Goal: Transaction & Acquisition: Purchase product/service

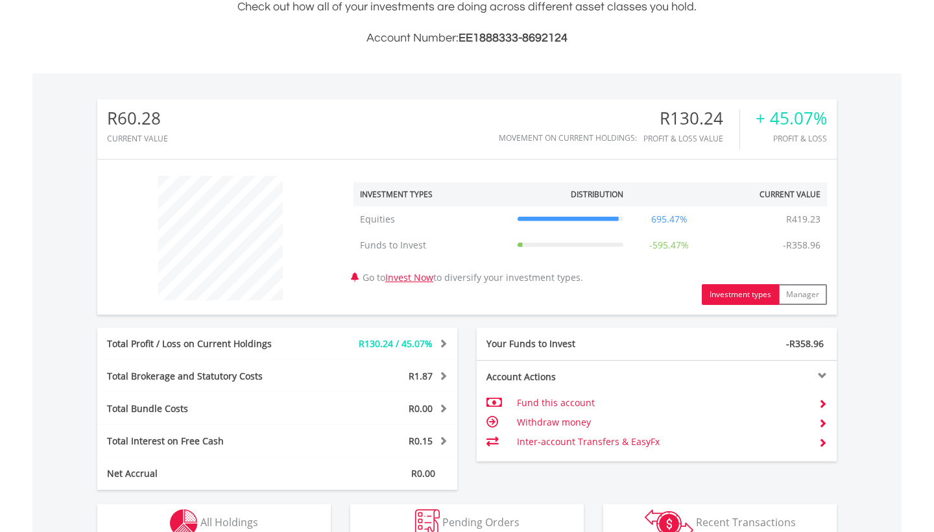
scroll to position [326, 0]
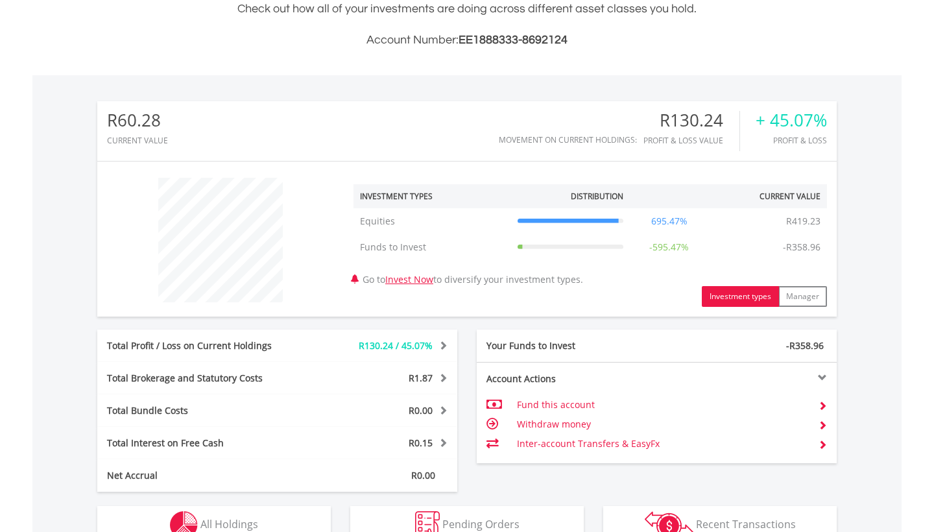
click at [278, 345] on div "Total Profit / Loss on Current Holdings" at bounding box center [202, 345] width 210 height 13
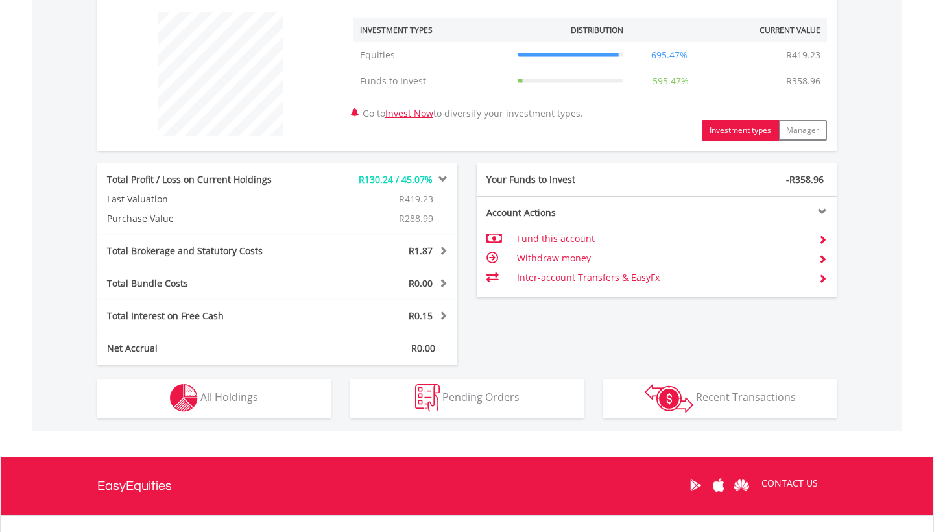
scroll to position [494, 0]
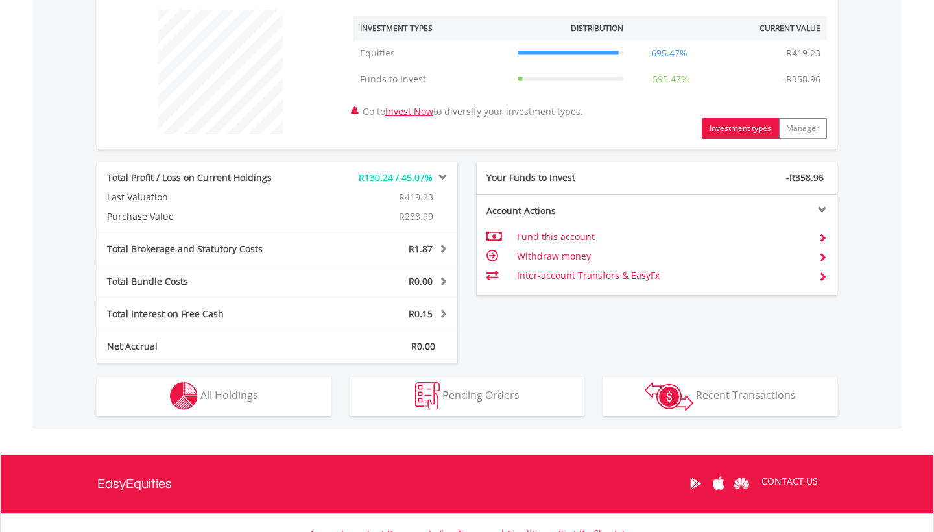
click at [287, 396] on button "Holdings All Holdings" at bounding box center [213, 396] width 233 height 39
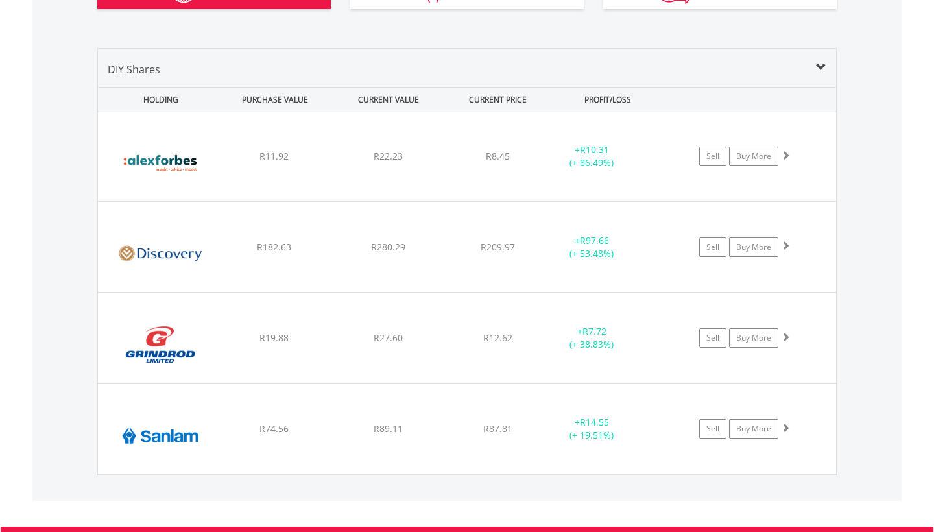
scroll to position [901, 0]
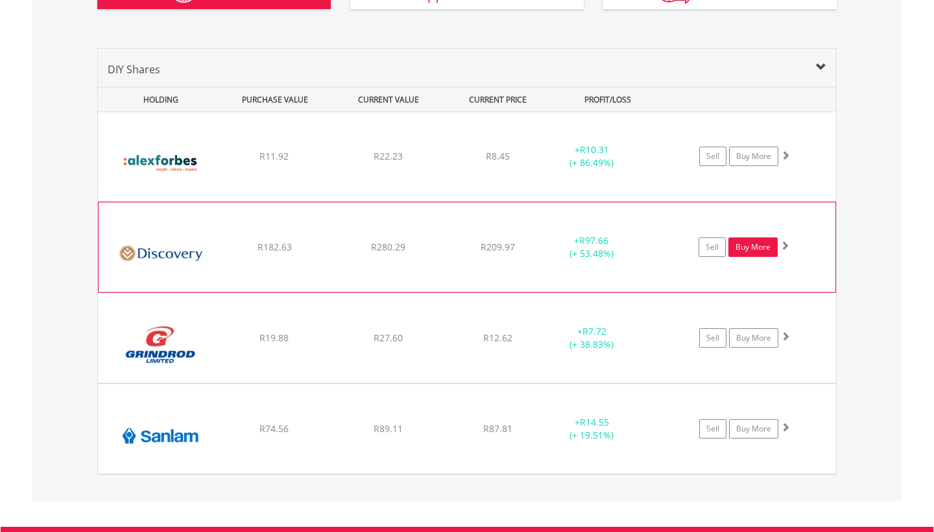
click at [765, 249] on link "Buy More" at bounding box center [752, 246] width 49 height 19
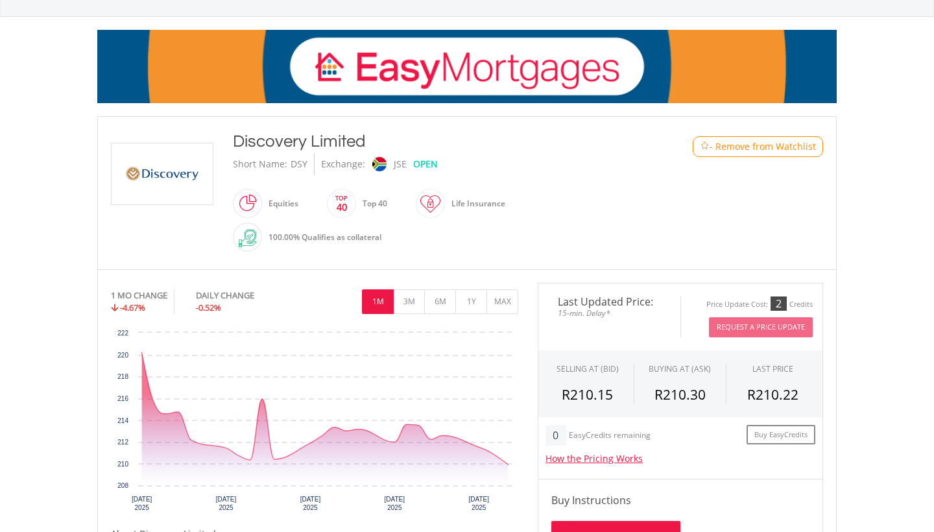
scroll to position [165, 0]
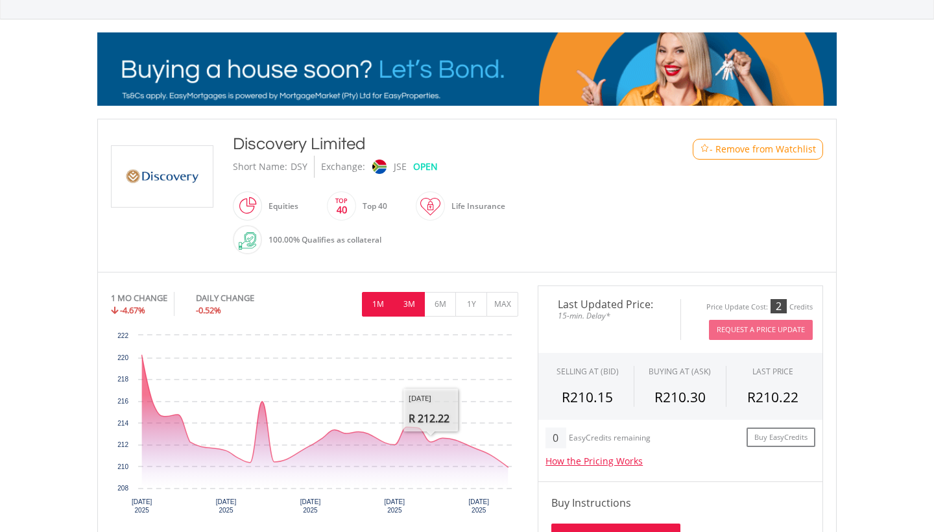
click at [415, 311] on button "3M" at bounding box center [409, 304] width 32 height 25
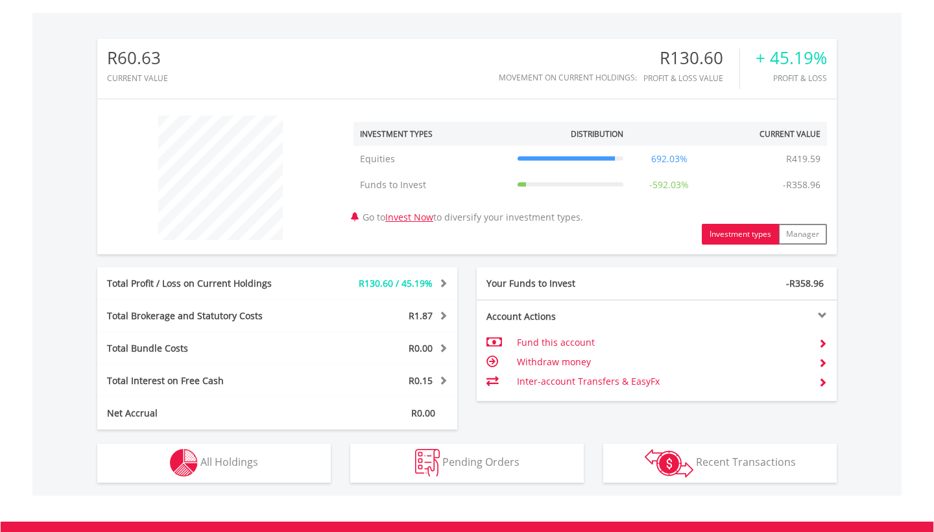
scroll to position [125, 246]
click at [212, 462] on span "All Holdings" at bounding box center [229, 462] width 58 height 14
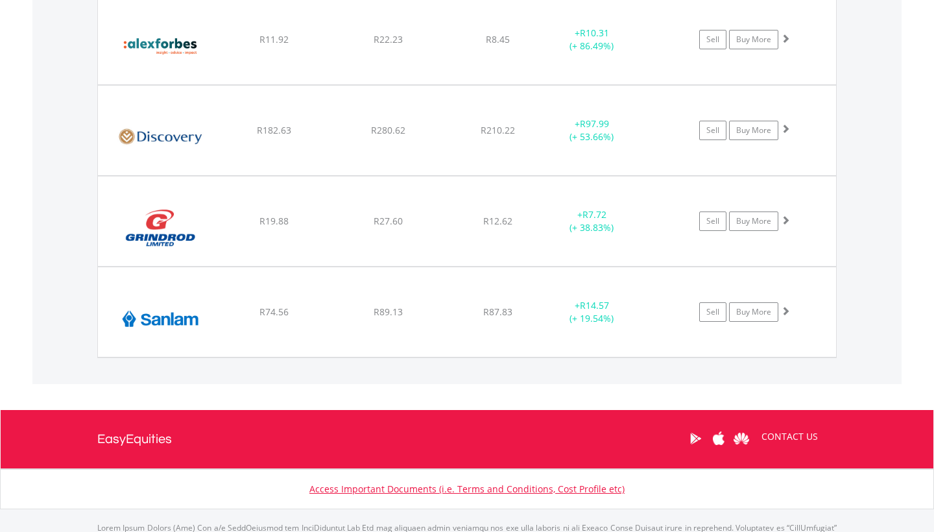
scroll to position [974, 0]
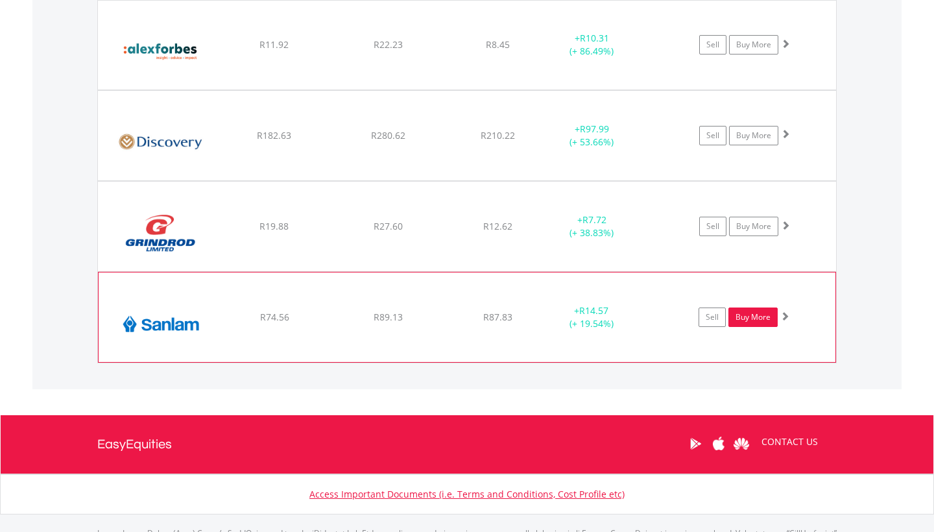
click at [750, 323] on link "Buy More" at bounding box center [752, 316] width 49 height 19
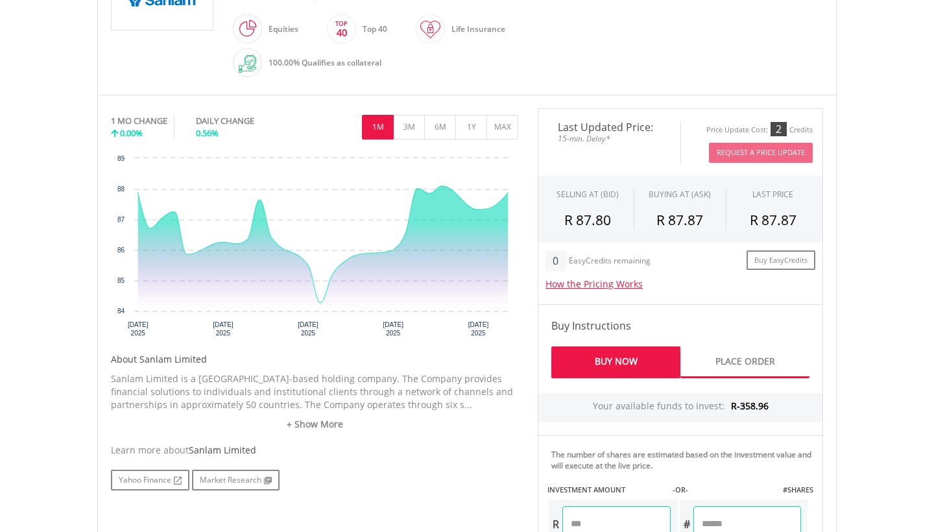
scroll to position [348, 0]
